Goal: Information Seeking & Learning: Find specific page/section

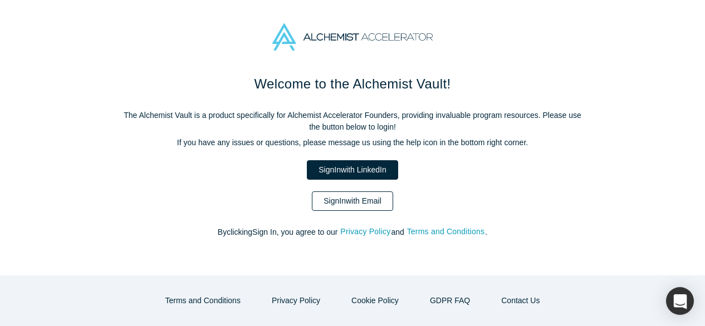
click at [340, 205] on link "Sign In with Email" at bounding box center [352, 201] width 81 height 19
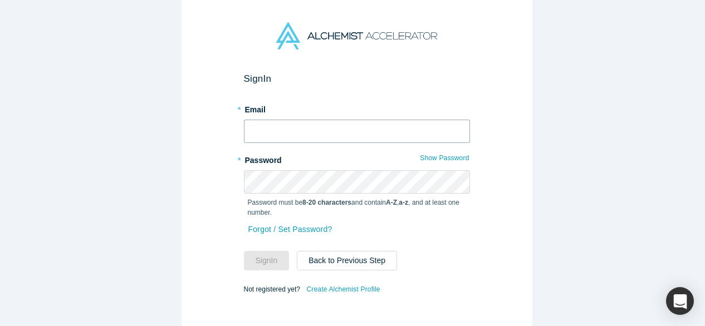
type input "[EMAIL_ADDRESS][DOMAIN_NAME]"
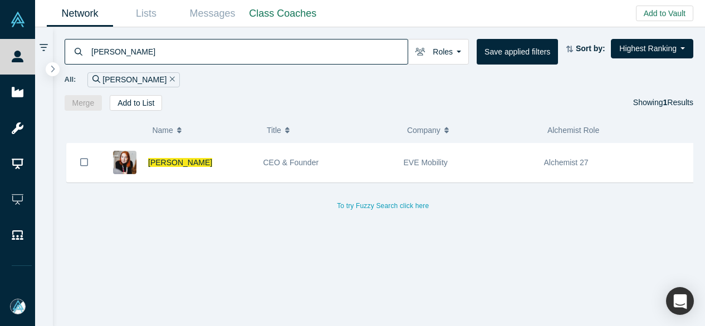
drag, startPoint x: 173, startPoint y: 51, endPoint x: 62, endPoint y: 53, distance: 110.8
click at [62, 53] on div "[PERSON_NAME] Roles Founders Faculty Mentors Alumni Mentor Angels VCs Corporate…" at bounding box center [379, 69] width 653 height 84
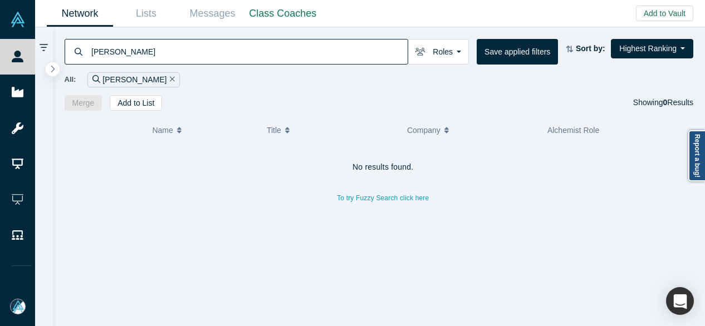
drag, startPoint x: 133, startPoint y: 50, endPoint x: 89, endPoint y: 48, distance: 43.5
click at [89, 48] on div "[PERSON_NAME]" at bounding box center [237, 52] width 344 height 26
paste input "[PERSON_NAME]"
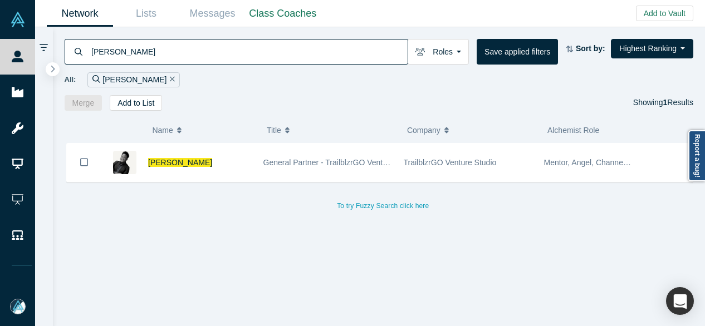
type input "[PERSON_NAME]"
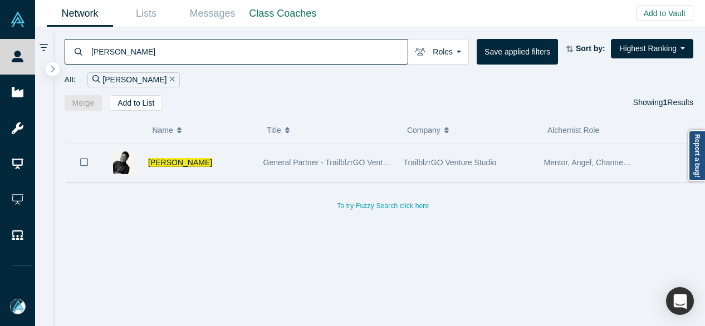
click at [165, 165] on span "[PERSON_NAME]" at bounding box center [180, 162] width 64 height 9
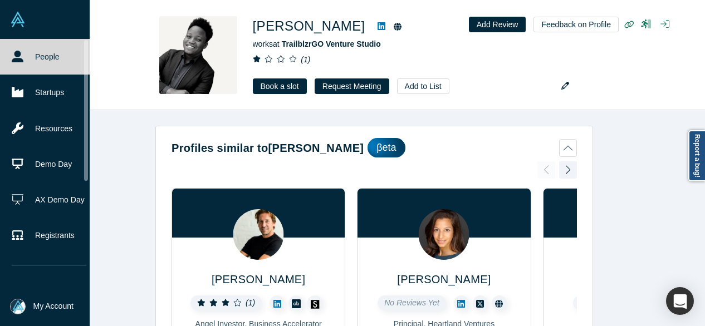
click at [22, 62] on link "People" at bounding box center [49, 57] width 98 height 36
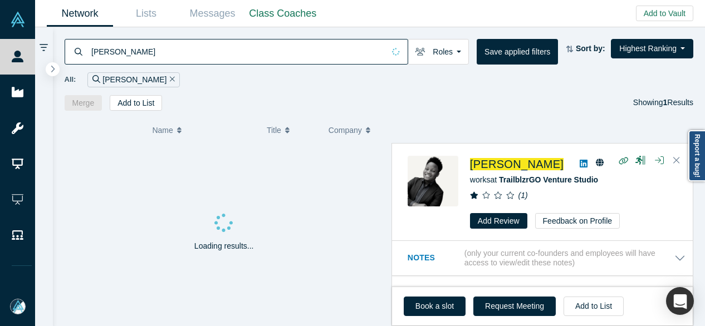
drag, startPoint x: 158, startPoint y: 47, endPoint x: 88, endPoint y: 50, distance: 69.7
click at [88, 50] on div "[PERSON_NAME]" at bounding box center [237, 52] width 344 height 26
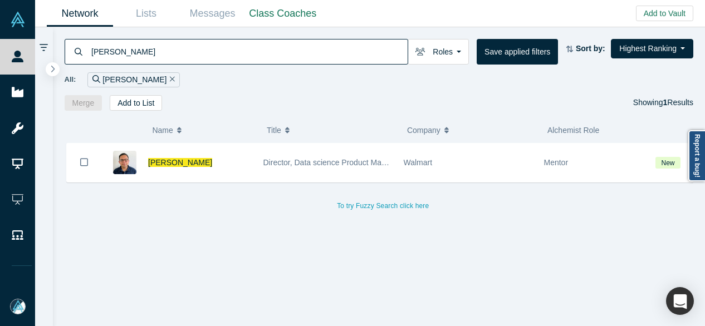
drag, startPoint x: 172, startPoint y: 53, endPoint x: 83, endPoint y: 54, distance: 88.6
click at [82, 54] on div "[PERSON_NAME]" at bounding box center [237, 52] width 344 height 26
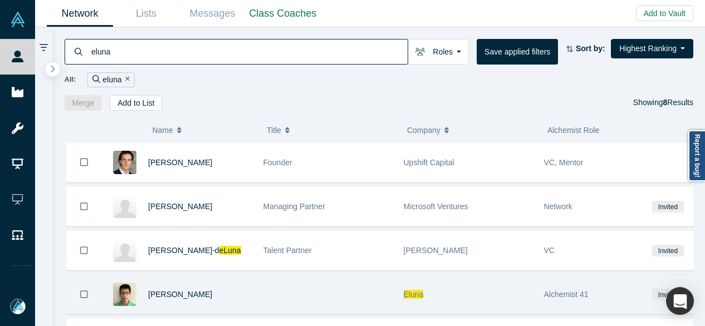
scroll to position [111, 0]
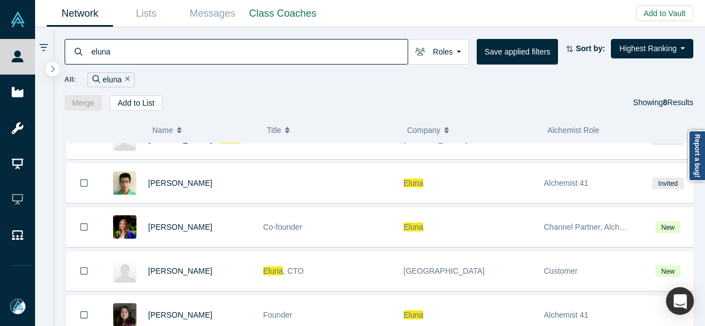
drag, startPoint x: 128, startPoint y: 49, endPoint x: 89, endPoint y: 50, distance: 39.0
click at [89, 50] on div "eluna" at bounding box center [237, 52] width 344 height 26
paste input "[PERSON_NAME]"
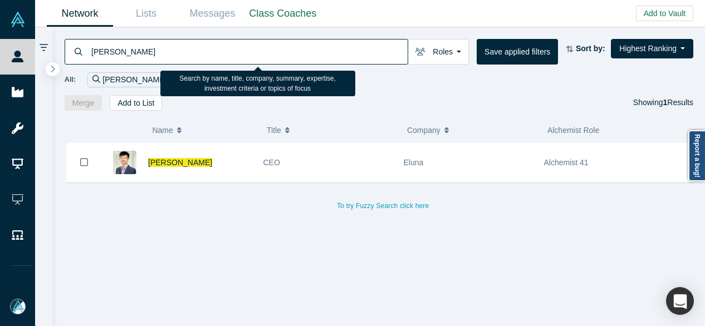
drag, startPoint x: 130, startPoint y: 50, endPoint x: 90, endPoint y: 45, distance: 39.8
click at [90, 45] on input "[PERSON_NAME]" at bounding box center [248, 51] width 317 height 26
paste input "[PERSON_NAME]"
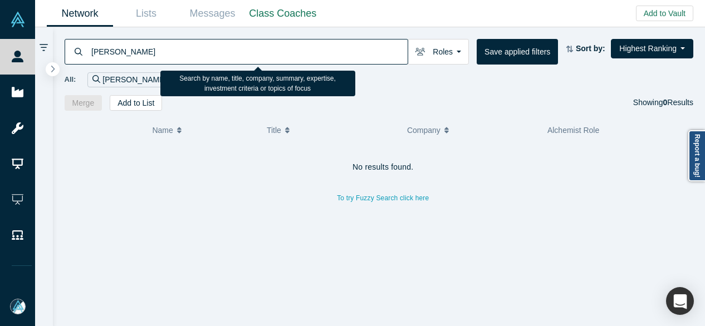
drag, startPoint x: 169, startPoint y: 54, endPoint x: 93, endPoint y: 52, distance: 76.3
click at [93, 52] on input "[PERSON_NAME]" at bounding box center [248, 51] width 317 height 26
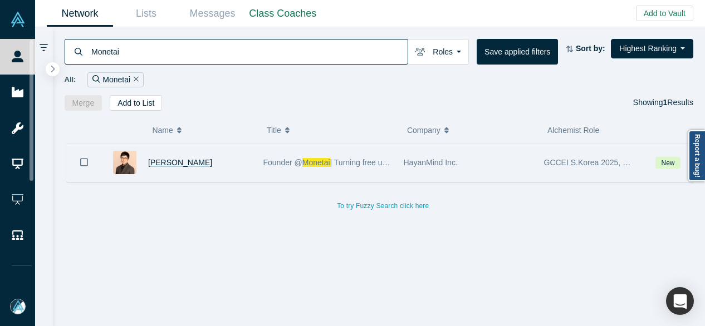
type input "Monetai"
click at [160, 161] on span "[PERSON_NAME]" at bounding box center [180, 162] width 64 height 9
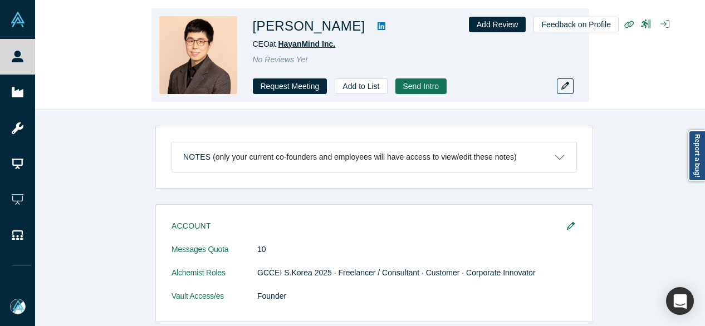
click at [304, 44] on span "HayanMind Inc." at bounding box center [306, 44] width 57 height 9
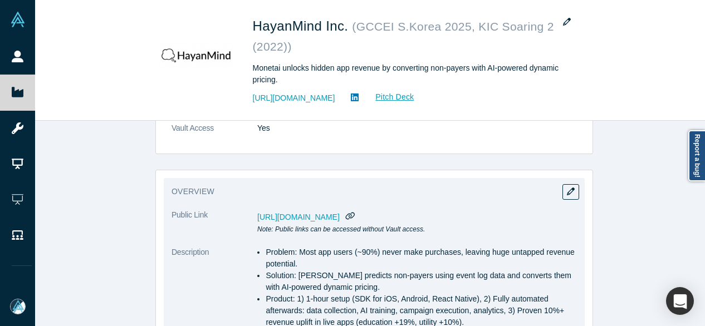
scroll to position [111, 0]
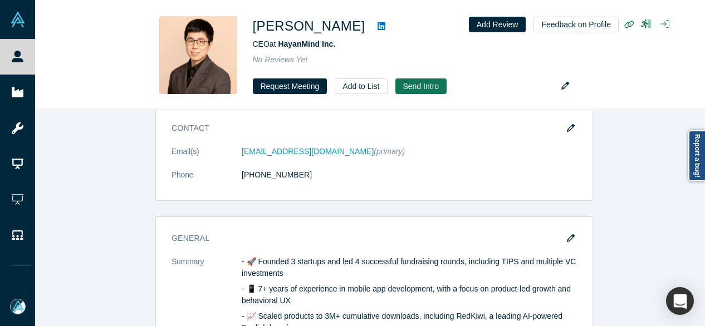
scroll to position [167, 0]
